Goal: Communication & Community: Answer question/provide support

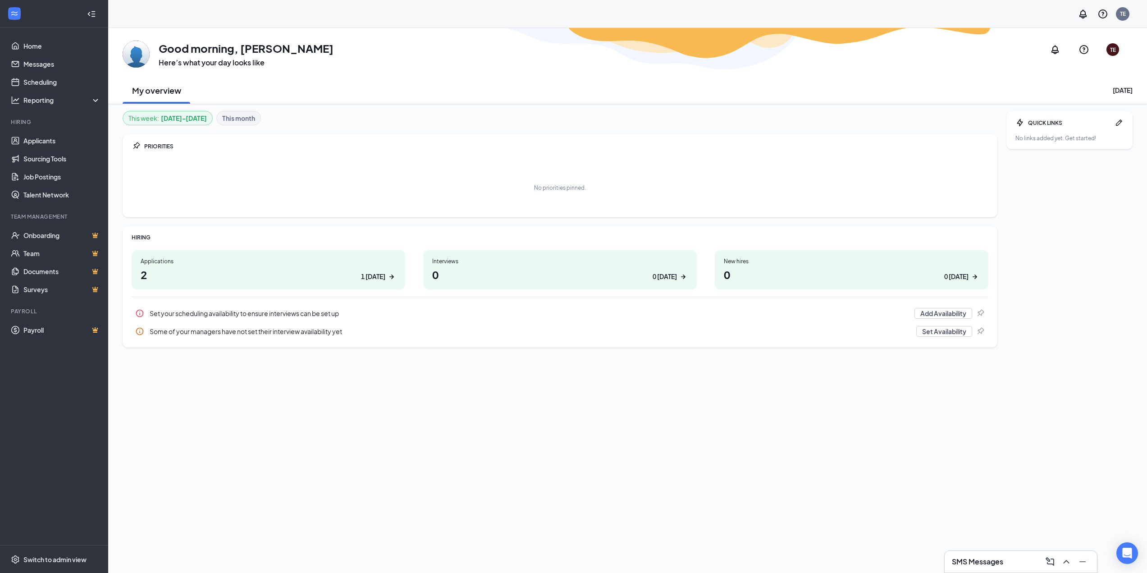
click at [383, 283] on div "Applications 2 1 [DATE]" at bounding box center [269, 269] width 274 height 39
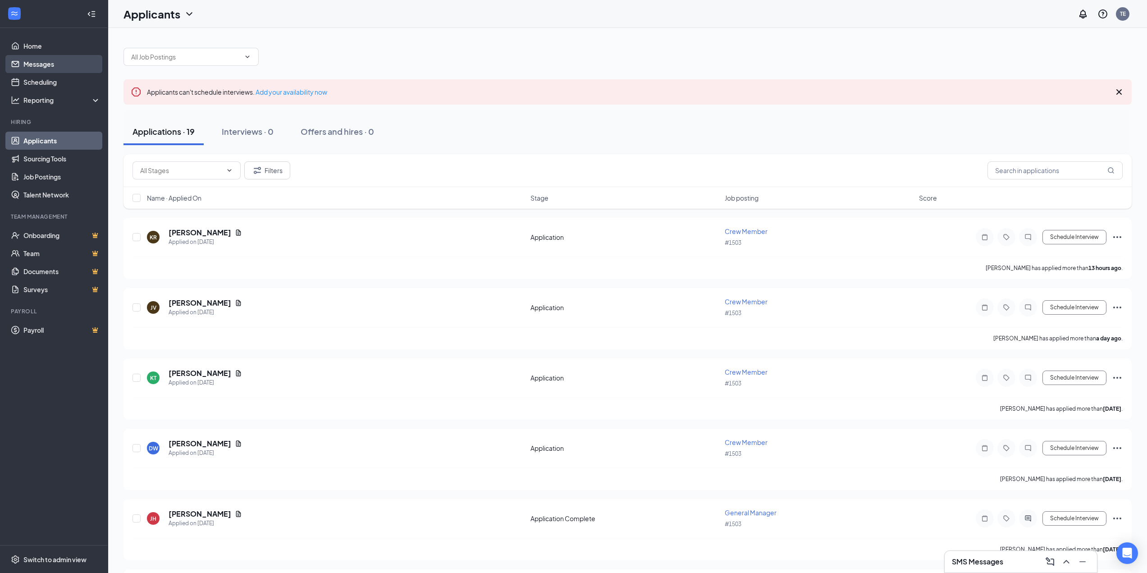
click at [45, 68] on link "Messages" at bounding box center [61, 64] width 77 height 18
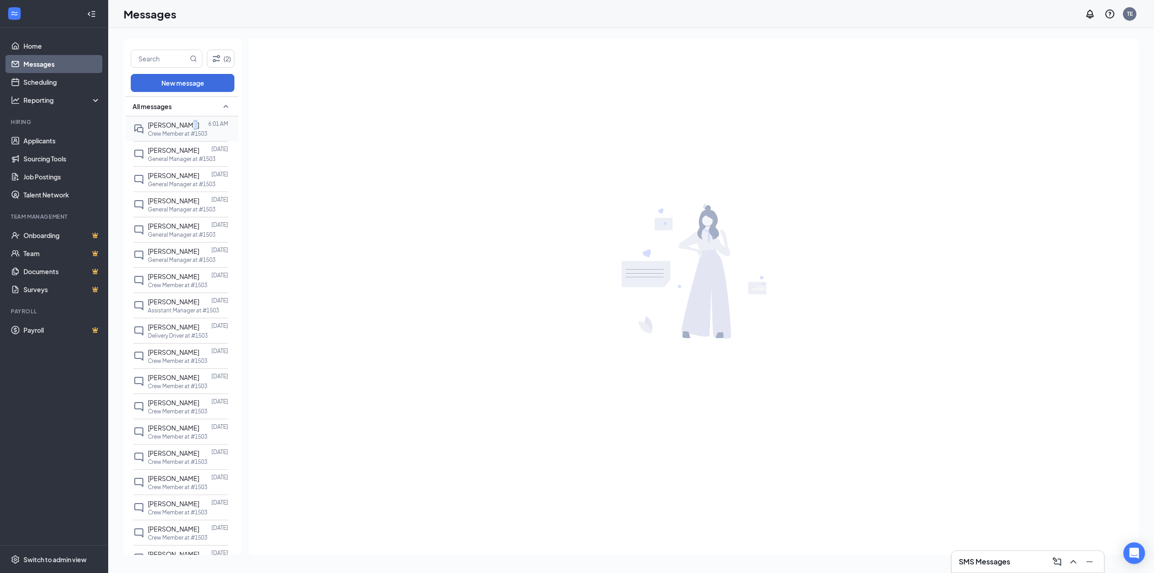
click at [184, 120] on div "Brianna Givens" at bounding box center [173, 125] width 51 height 10
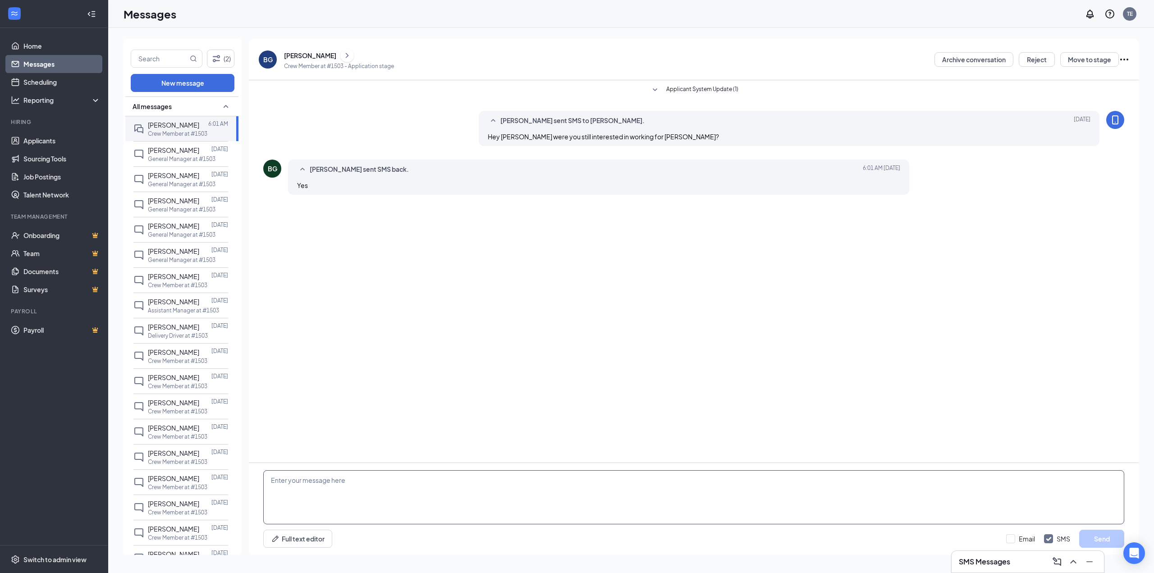
click at [418, 481] on textarea at bounding box center [693, 497] width 861 height 54
type textarea "s"
type textarea "/"
type textarea "Sounds good you want to come by papa johns and talk to me sometime soon? maybe …"
click at [1095, 537] on button "Send" at bounding box center [1101, 539] width 45 height 18
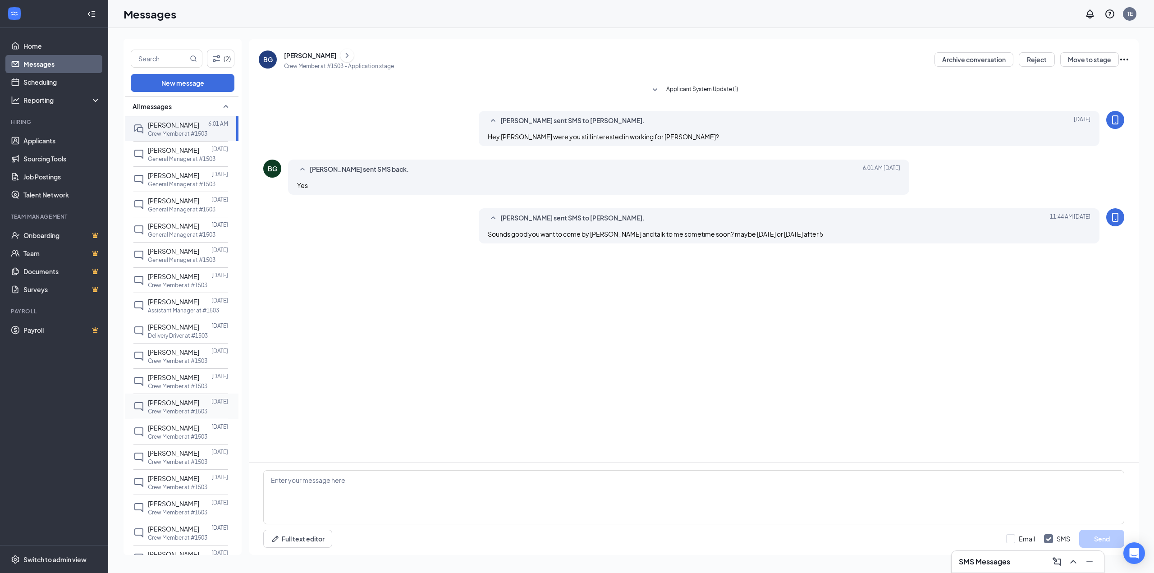
click at [187, 398] on div "AmyRose Miller" at bounding box center [173, 403] width 51 height 10
